Goal: Obtain resource: Download file/media

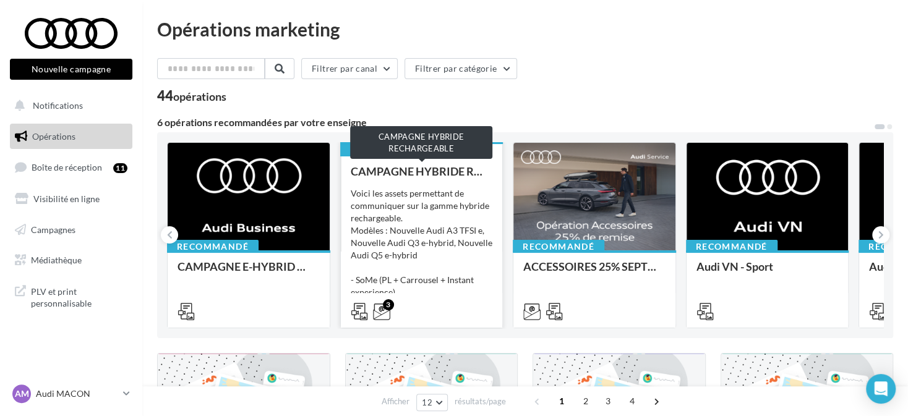
click at [438, 173] on div "CAMPAGNE HYBRIDE RECHARGEABLE" at bounding box center [422, 171] width 142 height 12
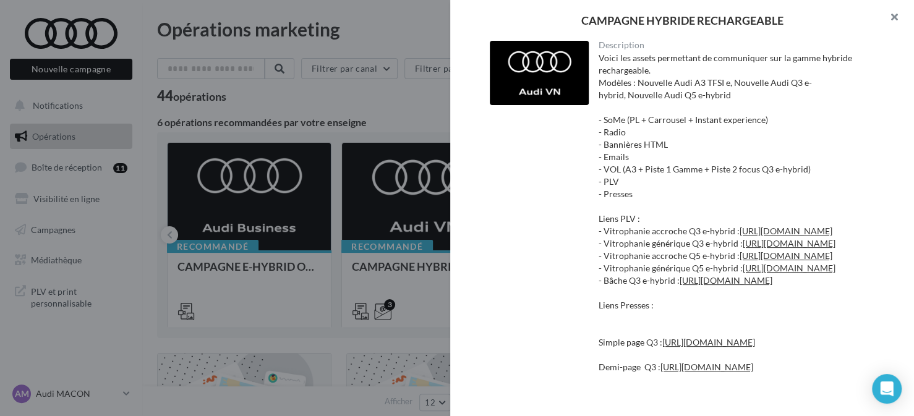
click at [888, 14] on button "button" at bounding box center [889, 18] width 49 height 37
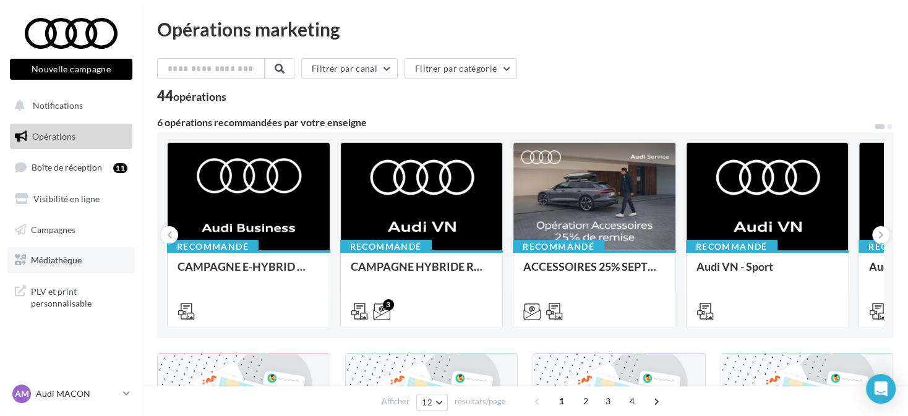
click at [105, 252] on link "Médiathèque" at bounding box center [70, 260] width 127 height 26
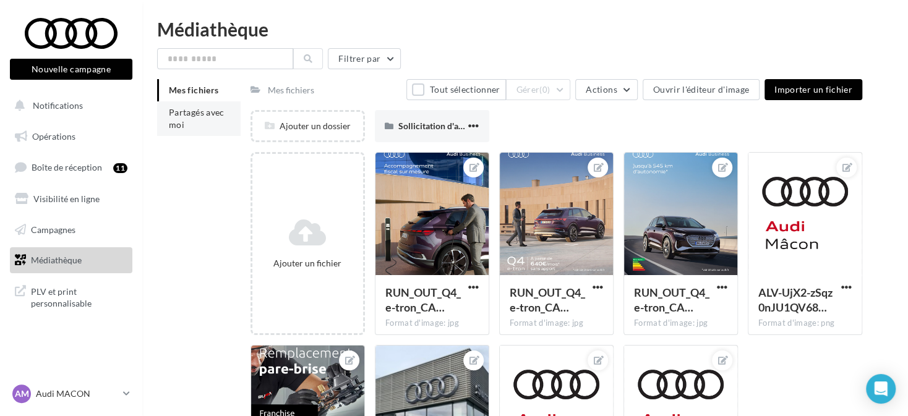
click at [201, 106] on li "Partagés avec moi" at bounding box center [198, 118] width 83 height 35
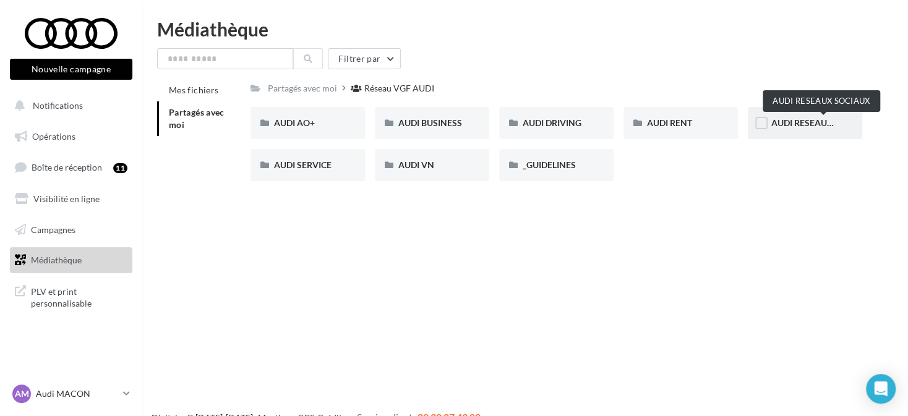
click at [787, 122] on span "AUDI RESEAUX SOCIAUX" at bounding box center [822, 123] width 102 height 11
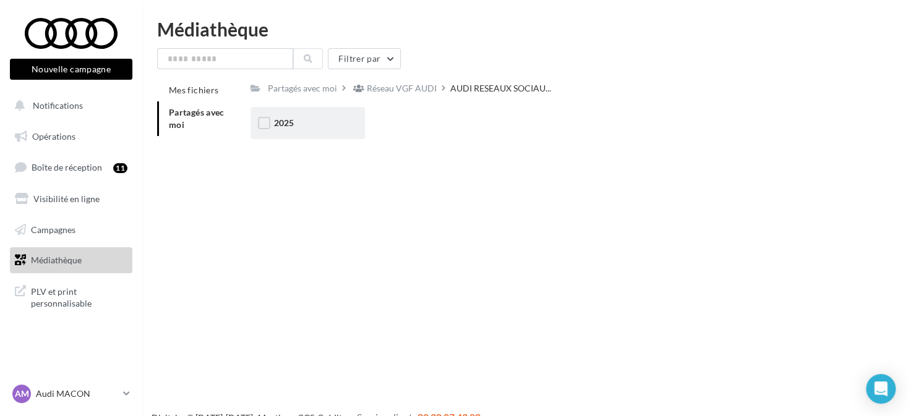
click at [277, 121] on span "2025" at bounding box center [284, 123] width 20 height 11
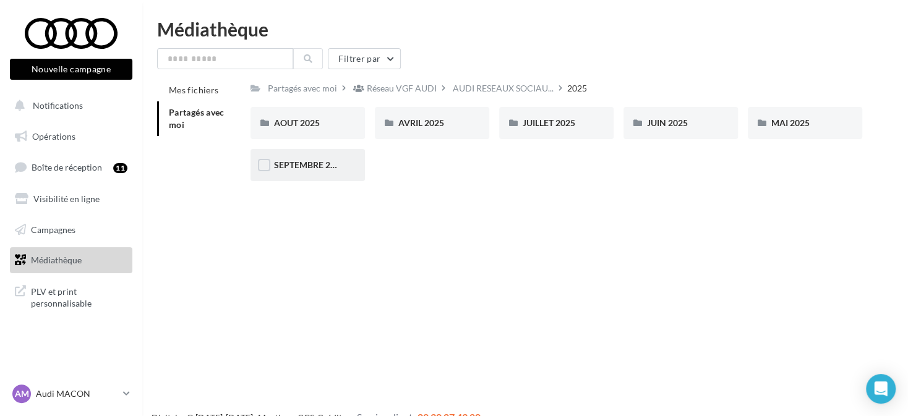
click at [293, 171] on div "SEPTEMBRE 2025" at bounding box center [307, 165] width 67 height 12
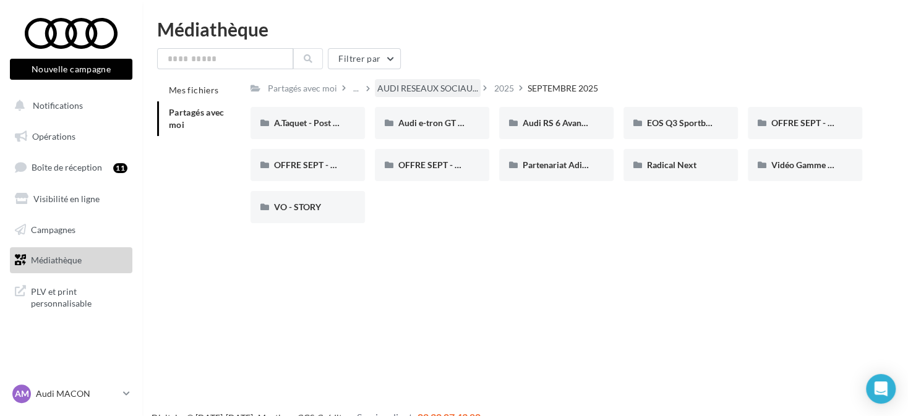
click at [411, 81] on div "AUDI RESEAUX SOCIAU..." at bounding box center [428, 88] width 106 height 18
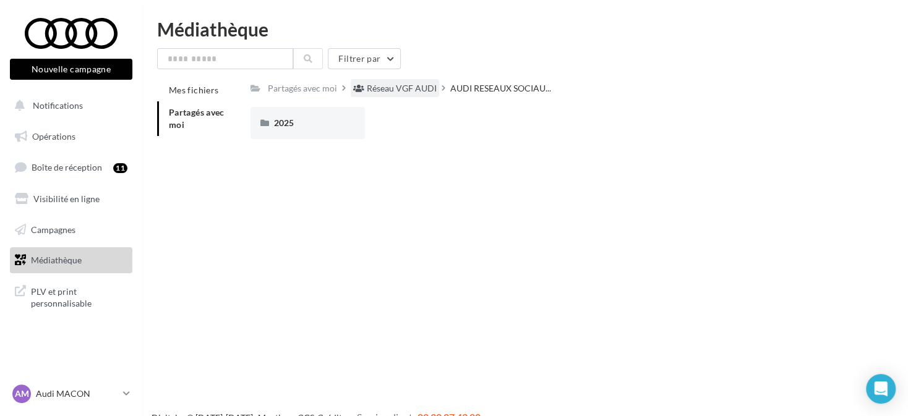
click at [374, 90] on div "Réseau VGF AUDI" at bounding box center [402, 88] width 70 height 12
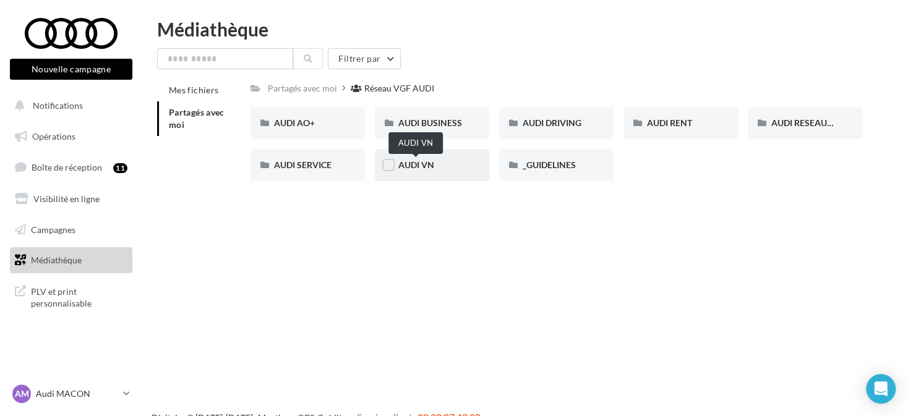
click at [421, 164] on span "AUDI VN" at bounding box center [416, 165] width 36 height 11
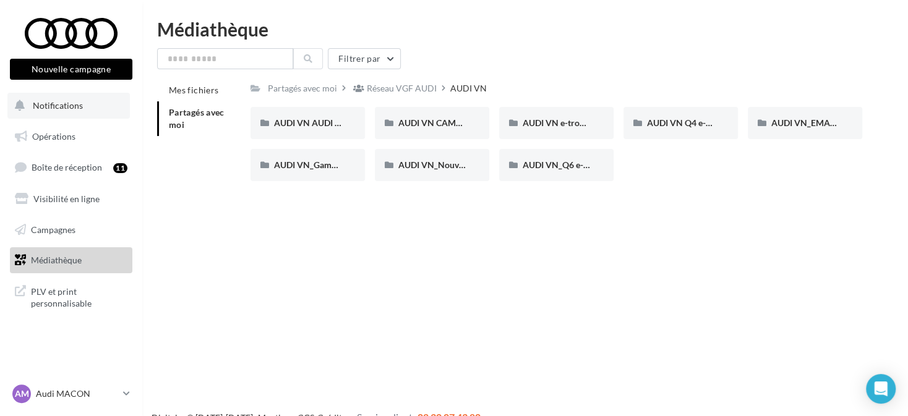
click at [67, 106] on span "Notifications" at bounding box center [58, 105] width 50 height 11
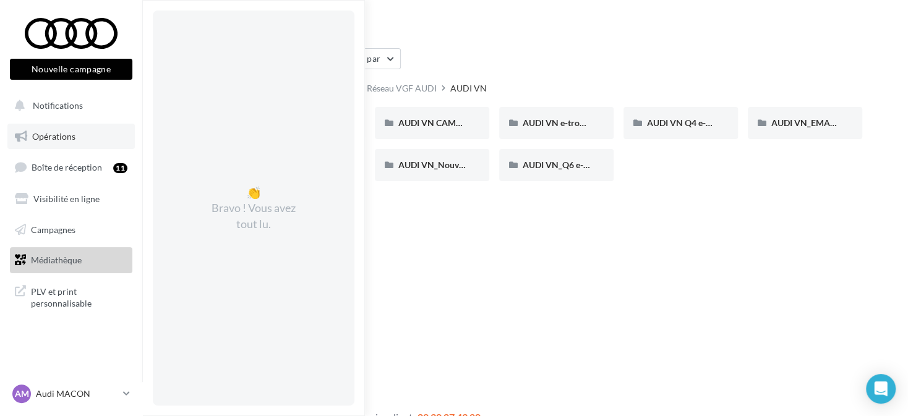
click at [74, 135] on span "Opérations" at bounding box center [53, 136] width 43 height 11
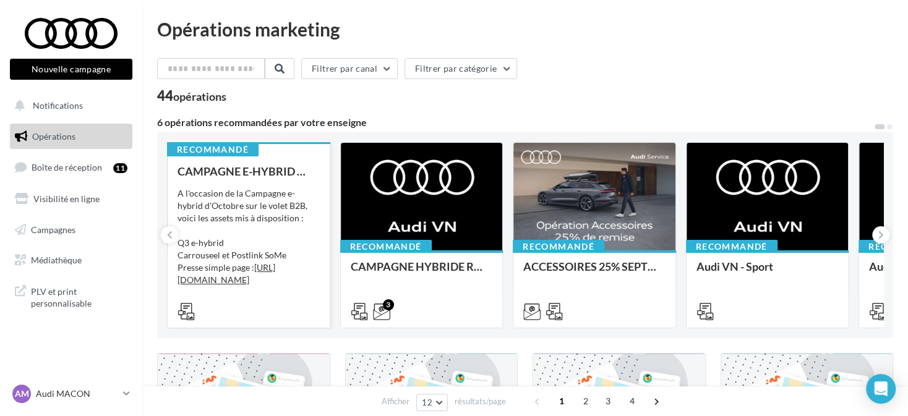
drag, startPoint x: 246, startPoint y: 168, endPoint x: 257, endPoint y: 196, distance: 30.8
click at [257, 196] on div "CAMPAGNE E-HYBRID OCTOBRE B2B A l'occasion de la Campagne e-hybrid d'Octobre su…" at bounding box center [249, 241] width 142 height 152
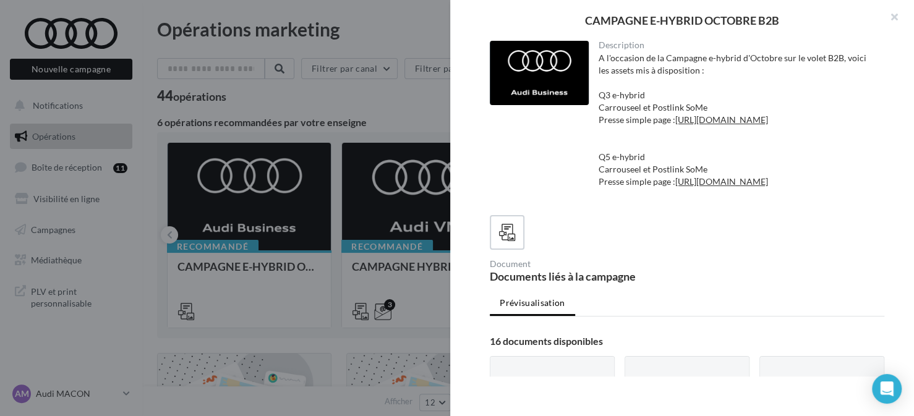
drag, startPoint x: 894, startPoint y: 20, endPoint x: 657, endPoint y: 102, distance: 250.6
click at [894, 20] on button "button" at bounding box center [889, 18] width 49 height 37
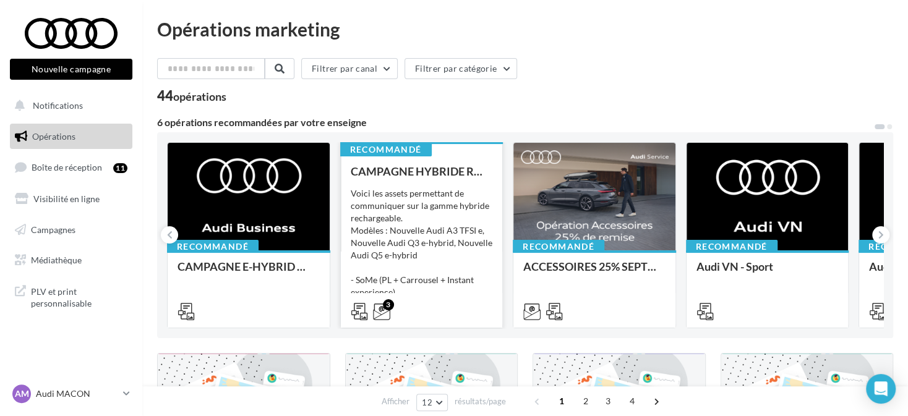
click at [414, 237] on div "Voici les assets permettant de communiquer sur la gamme hybride rechargeable. M…" at bounding box center [422, 249] width 142 height 124
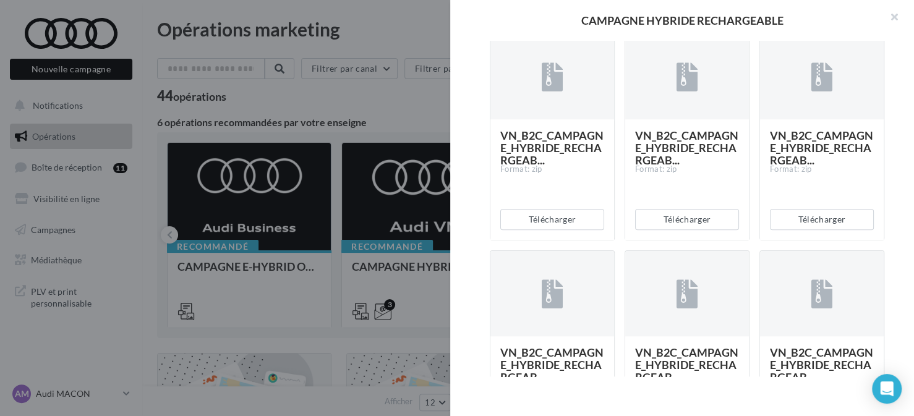
scroll to position [680, 0]
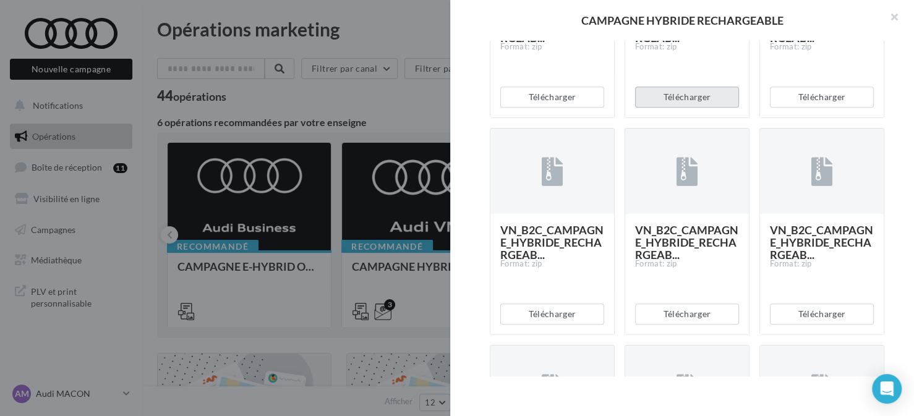
click at [674, 108] on button "Télécharger" at bounding box center [687, 97] width 104 height 21
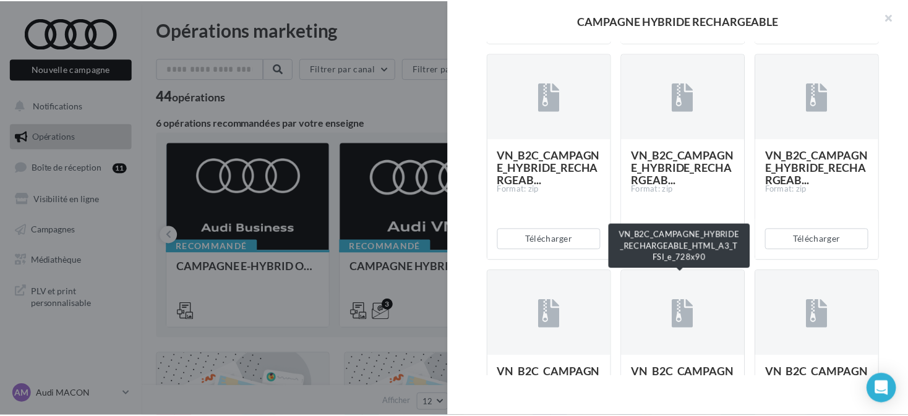
scroll to position [3196, 0]
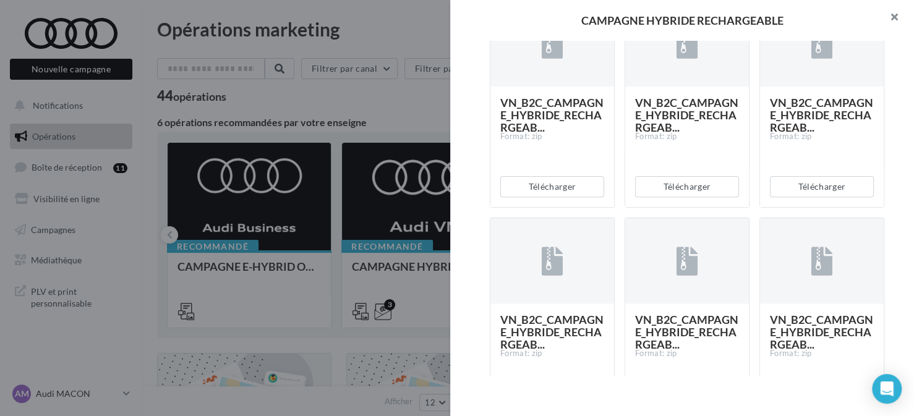
click at [889, 14] on button "button" at bounding box center [889, 18] width 49 height 37
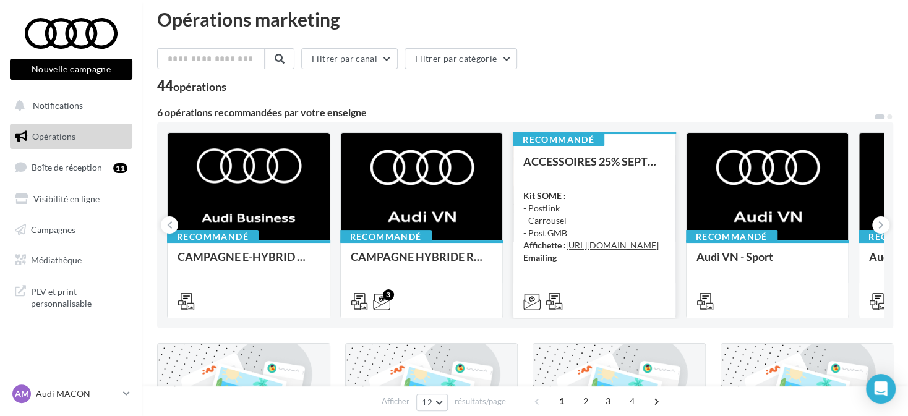
scroll to position [0, 0]
